Goal: Information Seeking & Learning: Learn about a topic

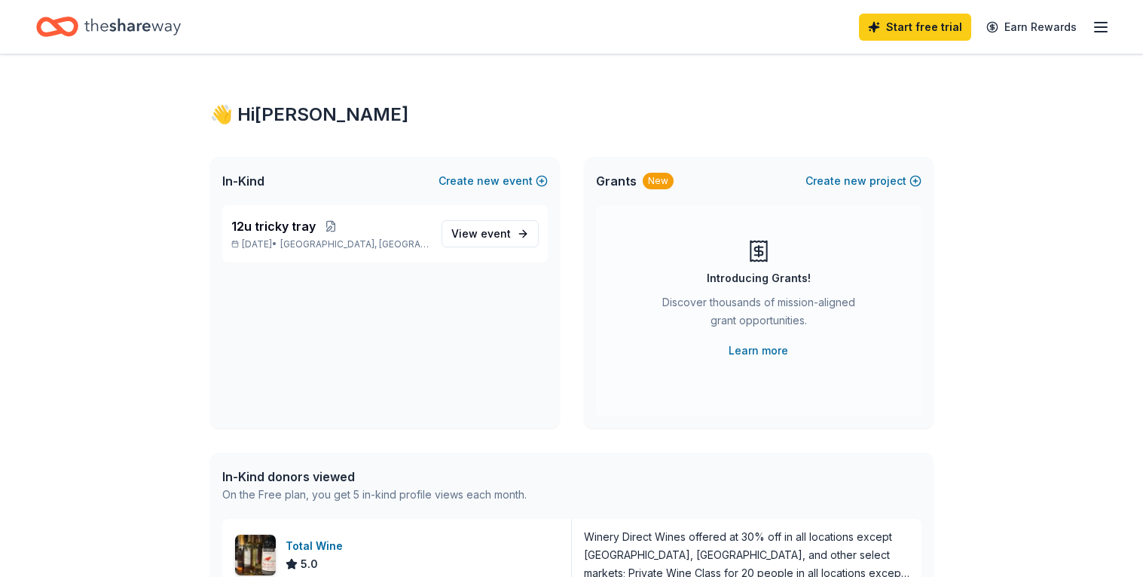
click at [1106, 23] on line "button" at bounding box center [1101, 23] width 12 height 0
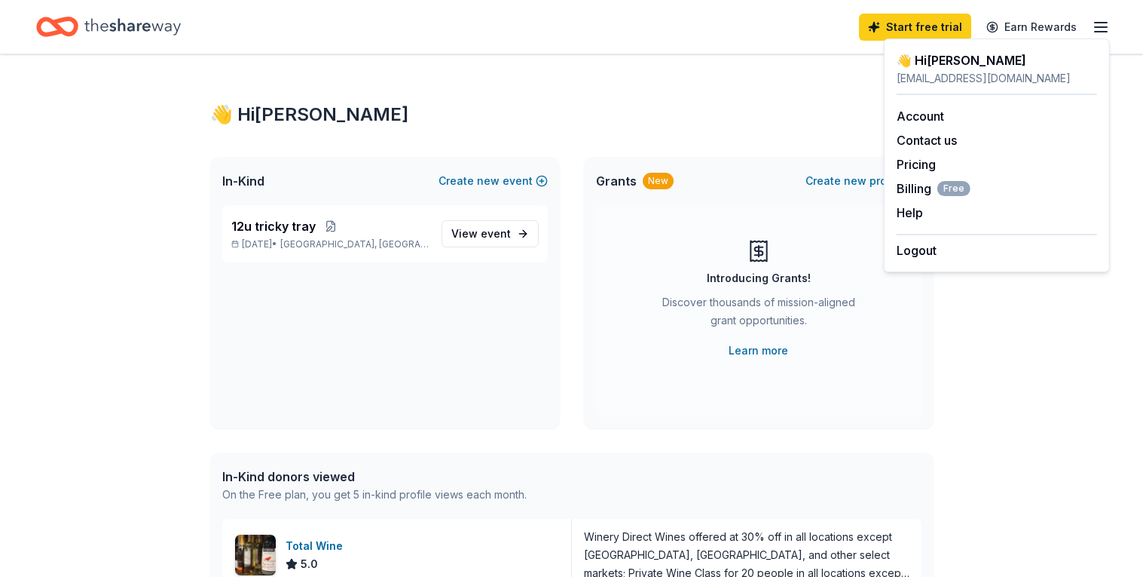
click at [943, 414] on div "👋 Hi Michelle In-Kind Create new event 12u tricky tray Jan 30, 2026 • Clark, NJ…" at bounding box center [572, 580] width 772 height 1052
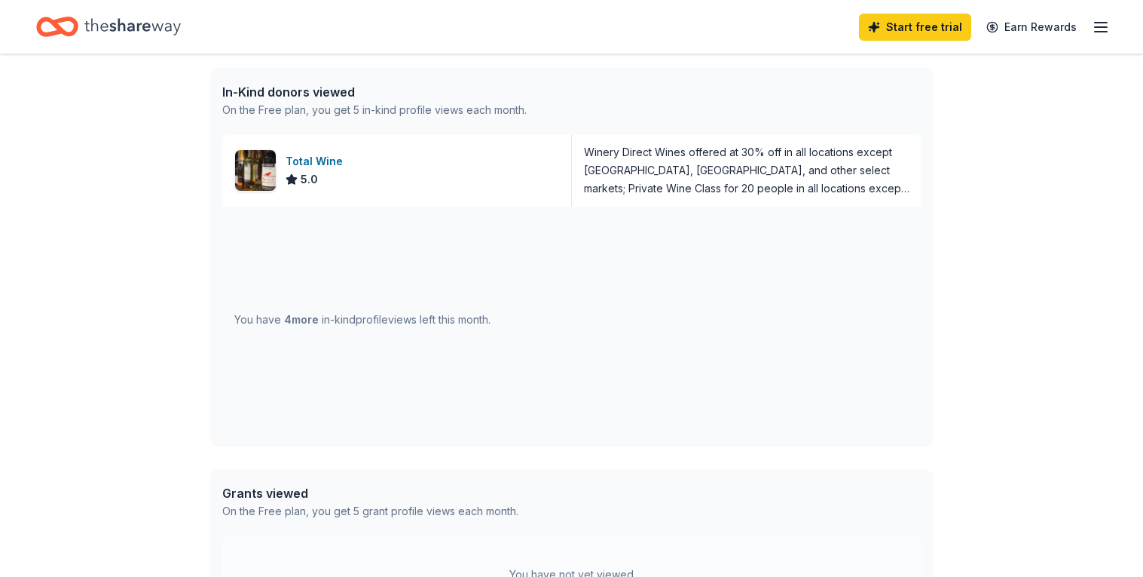
scroll to position [381, 0]
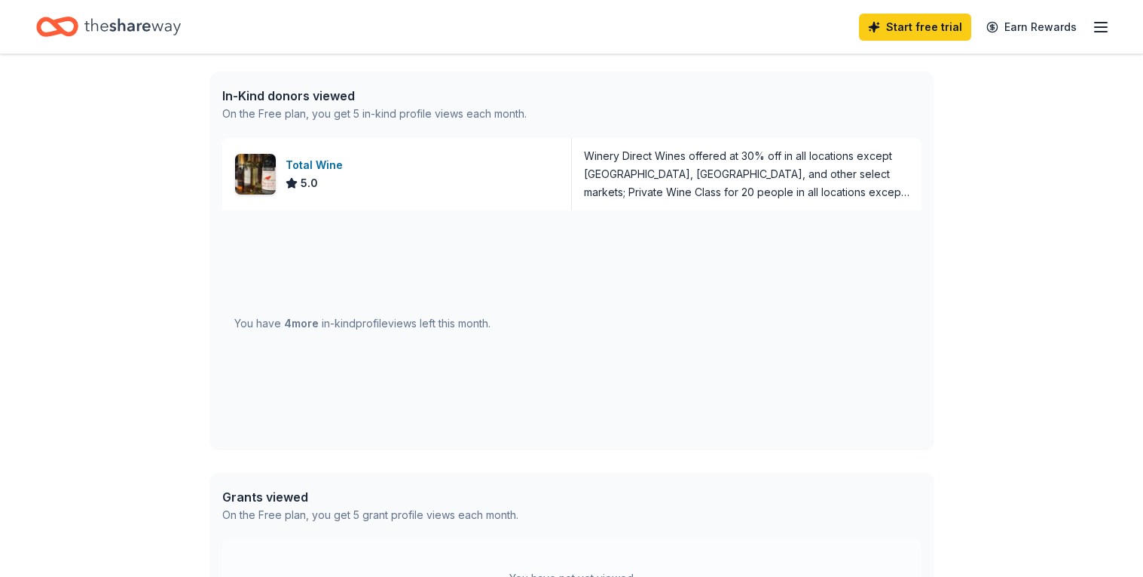
click at [313, 339] on div "You have 4 more in-kind profile views left this month." at bounding box center [571, 323] width 699 height 226
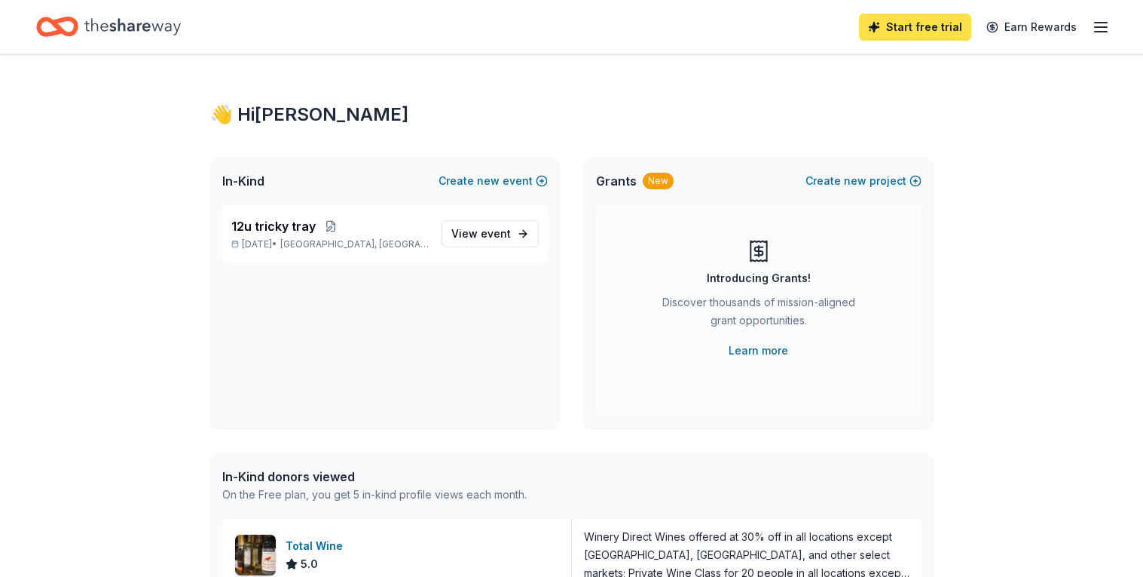
click at [921, 20] on link "Start free trial" at bounding box center [915, 27] width 112 height 27
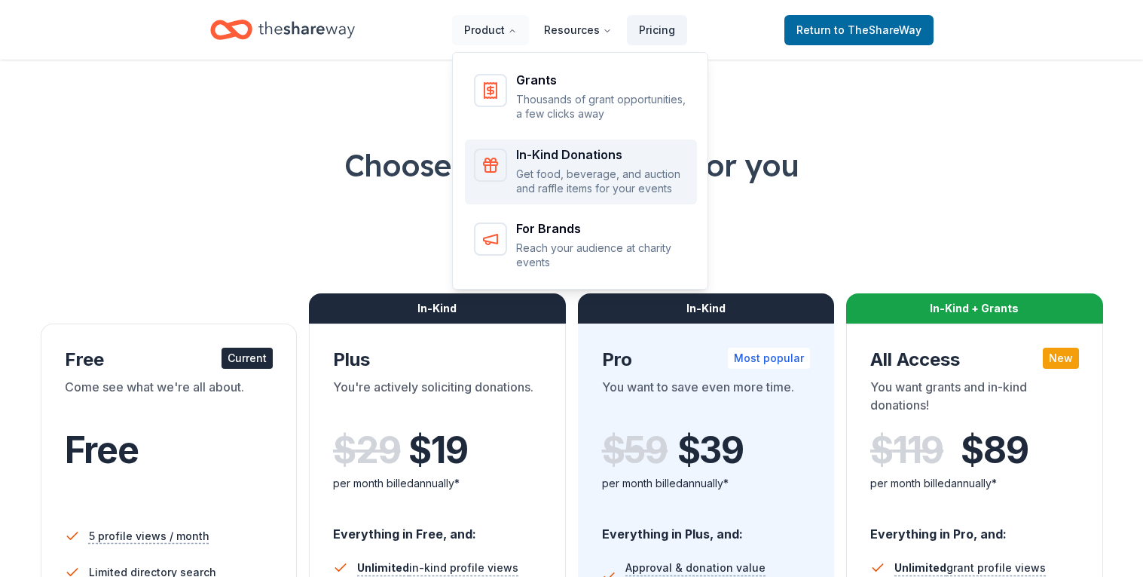
click at [561, 167] on p "Get food, beverage, and auction and raffle items for your events" at bounding box center [602, 181] width 172 height 29
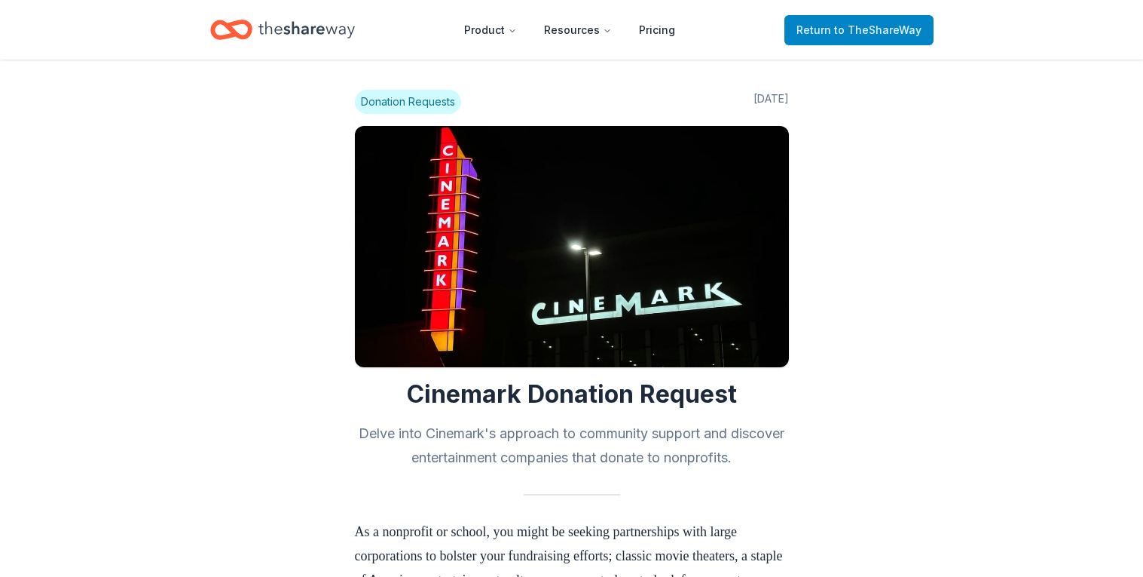
click at [904, 21] on span "Return to TheShareWay" at bounding box center [859, 30] width 125 height 18
